Goal: Transaction & Acquisition: Book appointment/travel/reservation

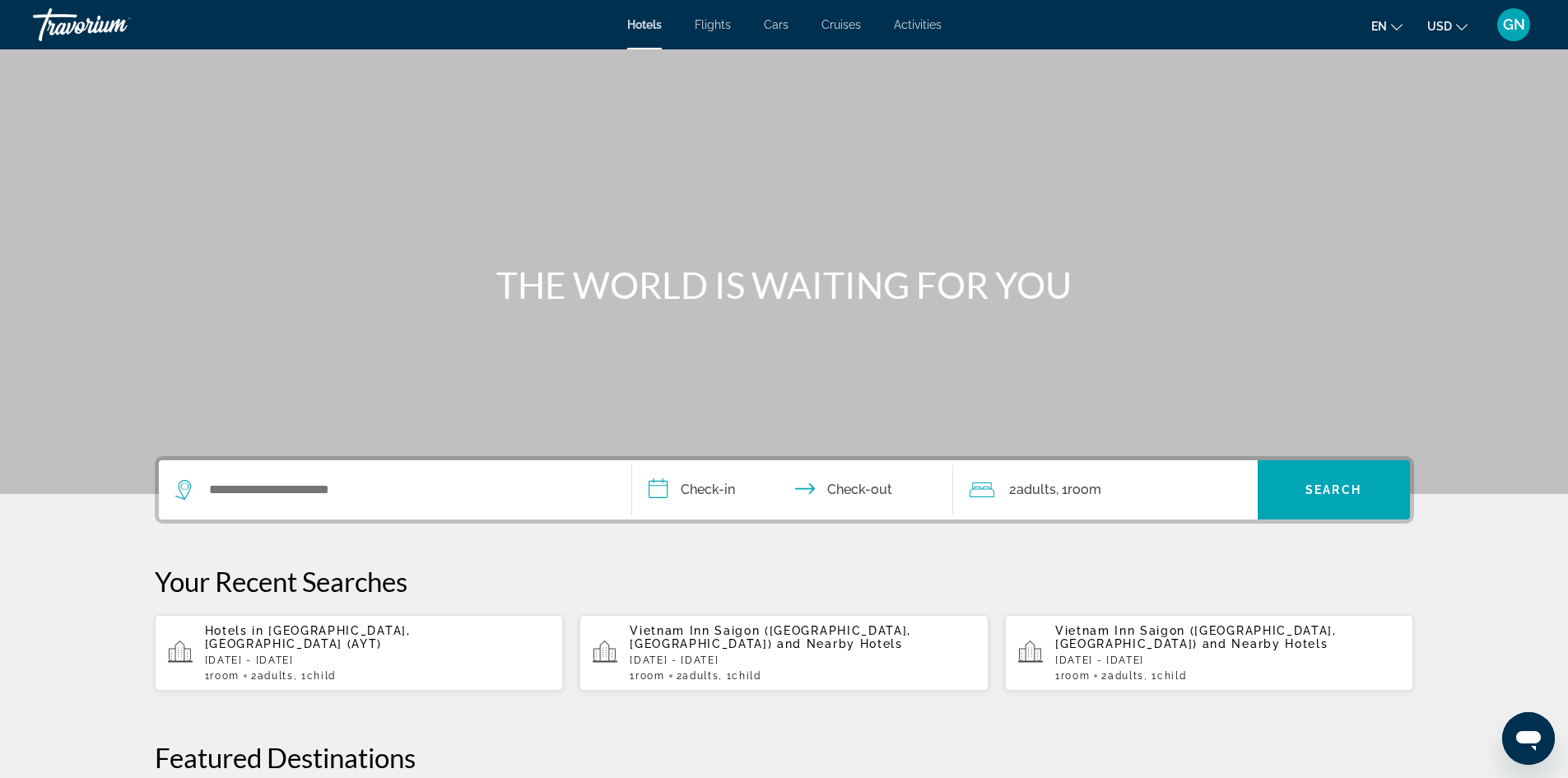
click at [373, 473] on div "Search widget" at bounding box center [395, 490] width 439 height 60
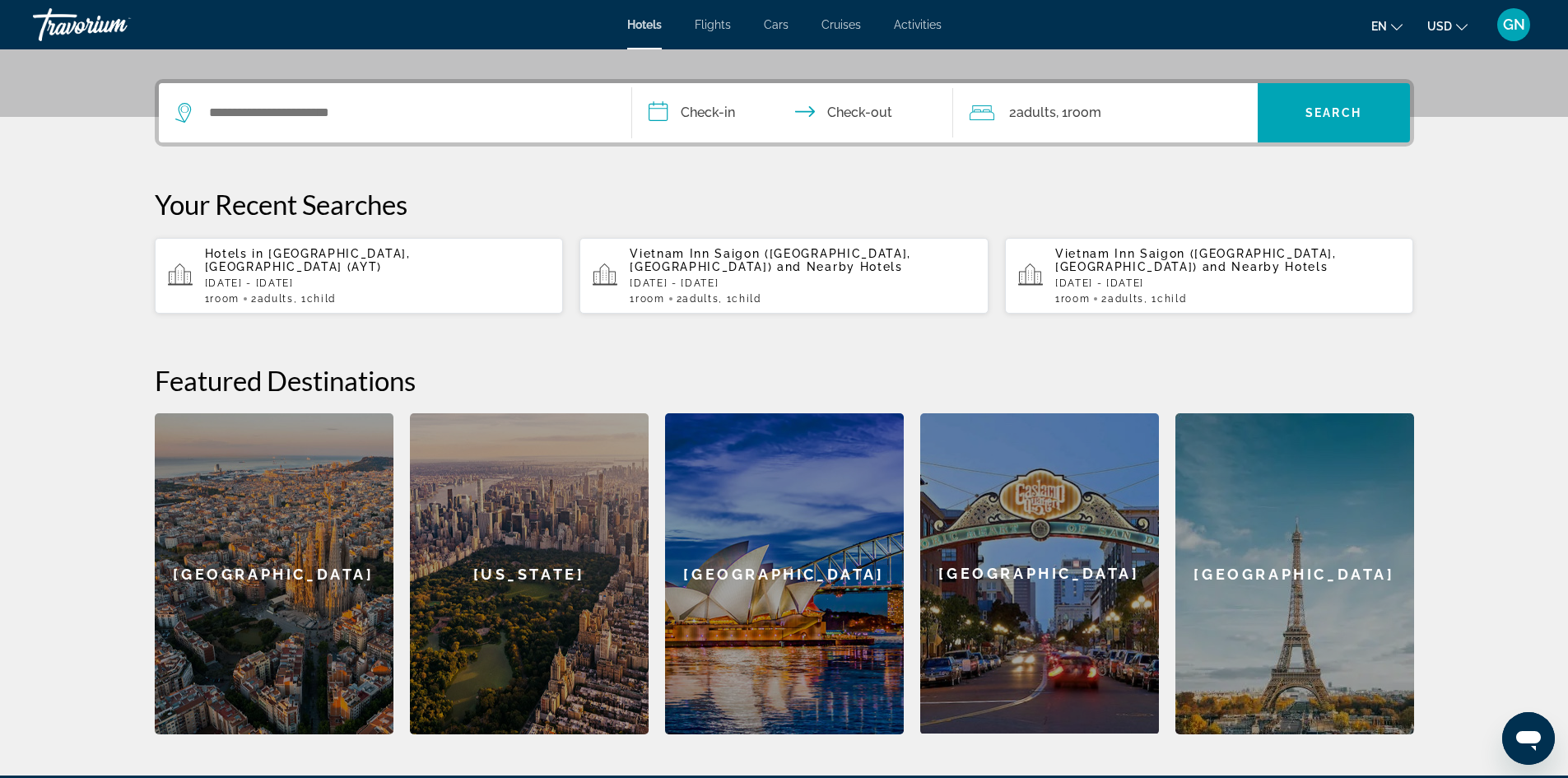
scroll to position [403, 0]
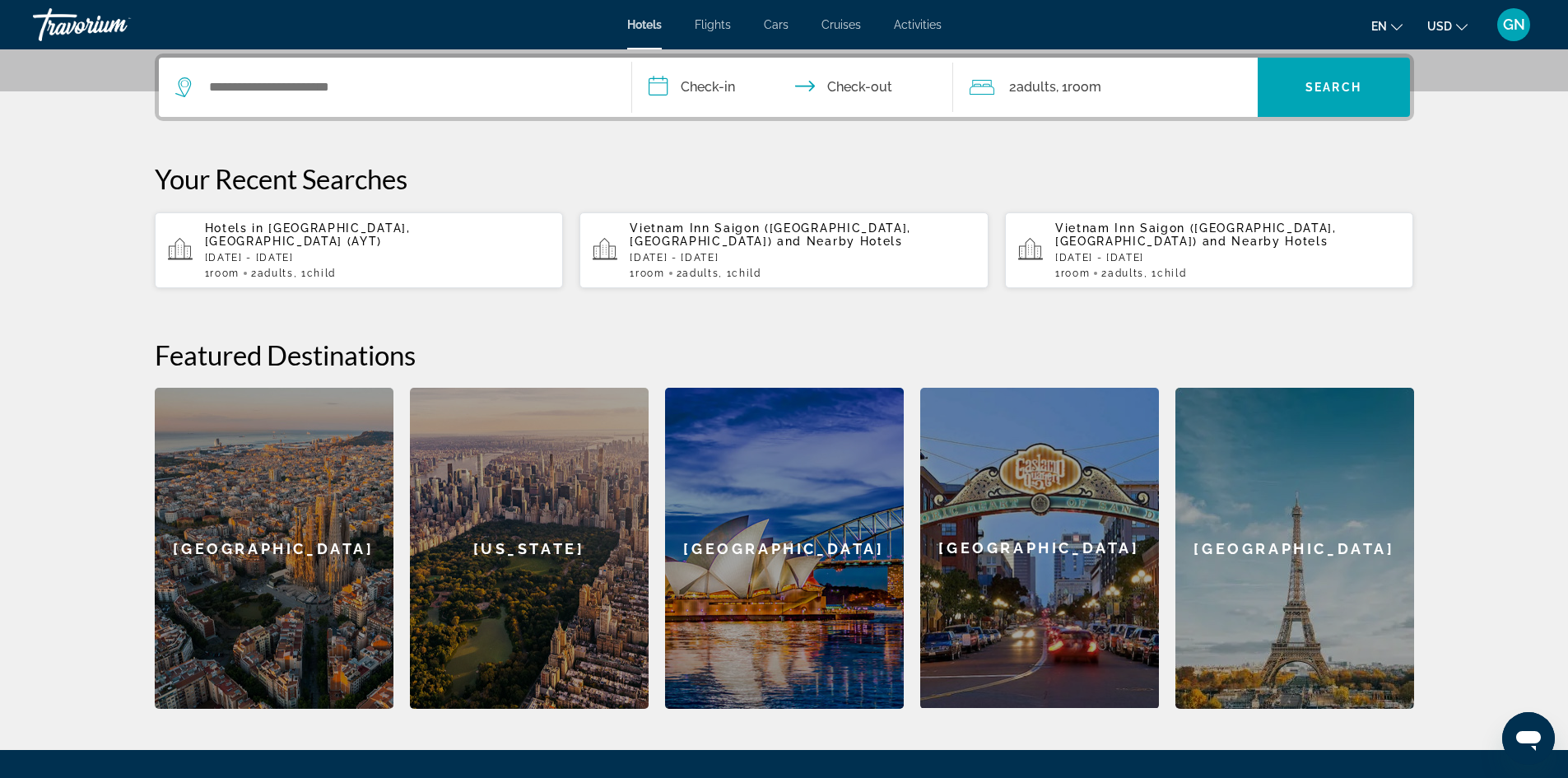
click at [1162, 248] on div "Vietnam Inn Saigon ([GEOGRAPHIC_DATA], [GEOGRAPHIC_DATA]) and Nearby Hotels [DA…" at bounding box center [1228, 250] width 346 height 58
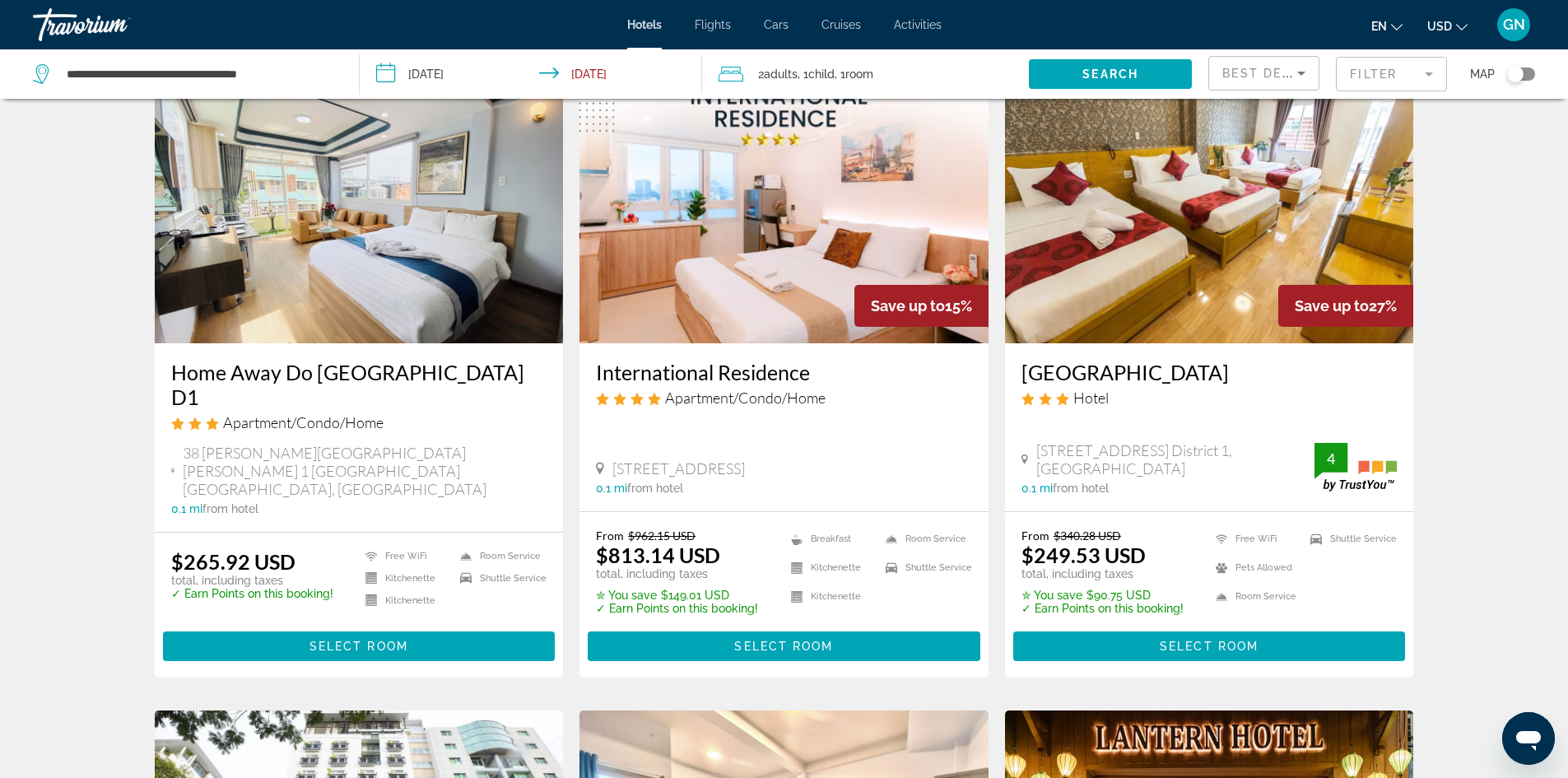
scroll to position [659, 0]
